Goal: Check status: Check status

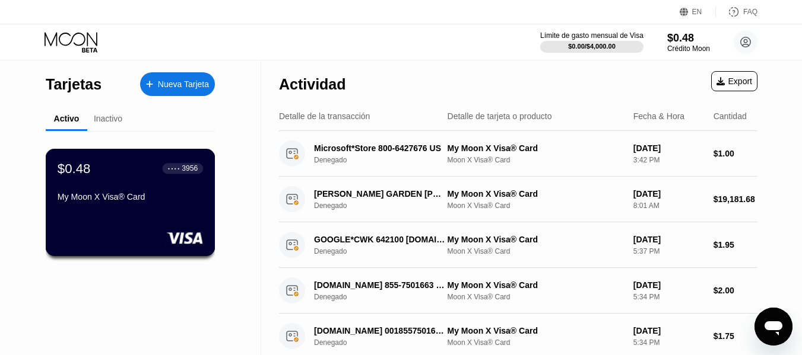
click at [170, 217] on div "$0.48 ● ● ● ● 3956 My Moon X Visa® Card" at bounding box center [131, 202] width 170 height 107
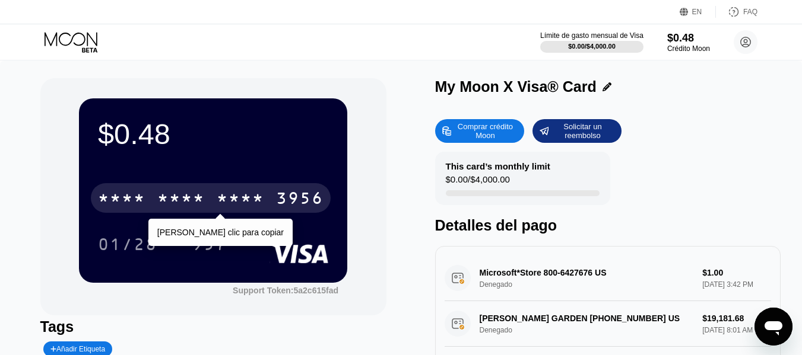
click at [243, 193] on div "* * * *" at bounding box center [240, 200] width 47 height 19
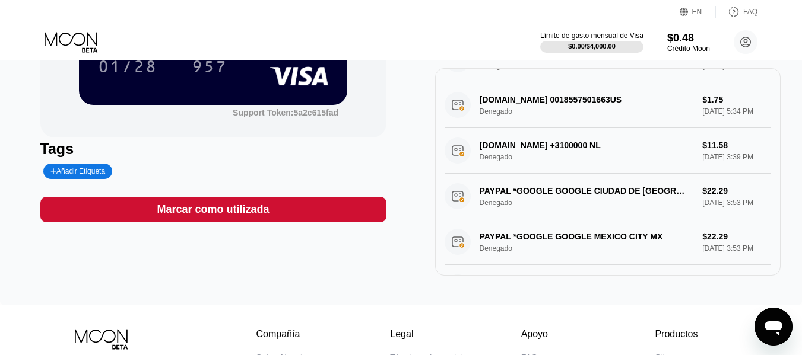
scroll to position [237, 0]
